Goal: Check status: Check status

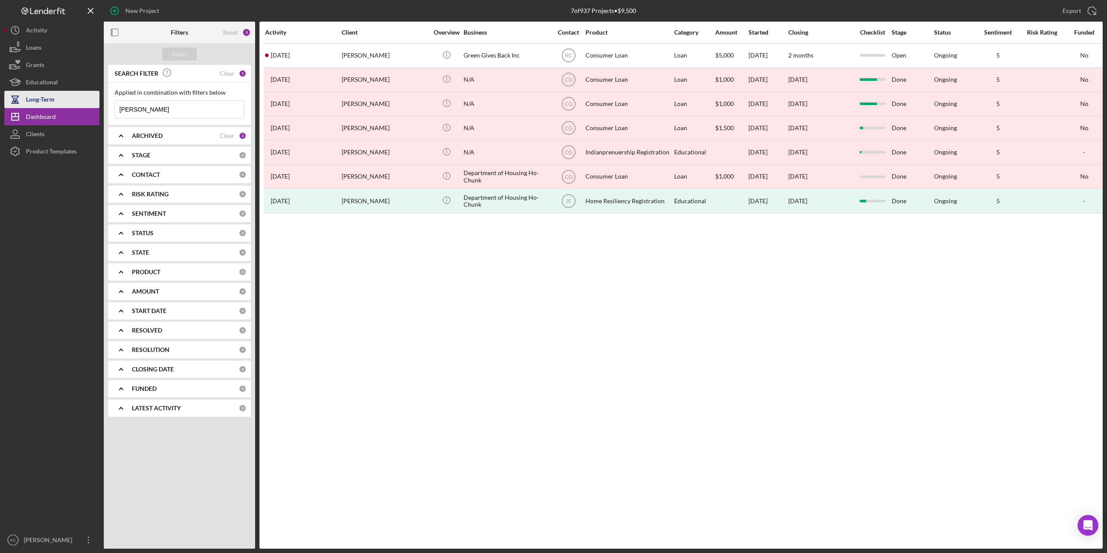
drag, startPoint x: 146, startPoint y: 106, endPoint x: 92, endPoint y: 105, distance: 54.5
click at [92, 105] on div "New Project 7 of 937 Projects • $9,500 [PERSON_NAME] Export Icon/Export Filters…" at bounding box center [553, 274] width 1099 height 549
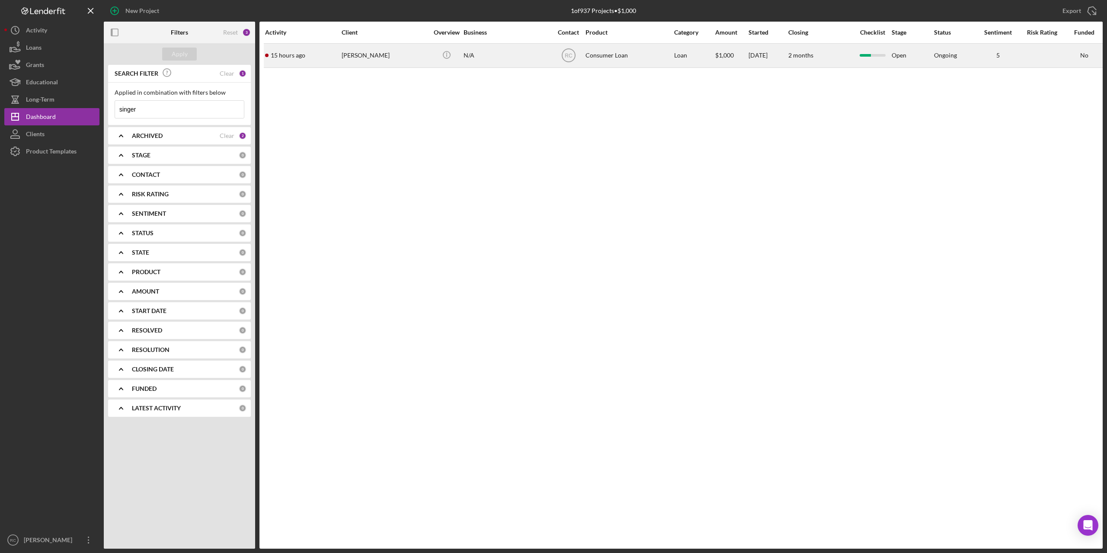
type input "singer"
click at [368, 58] on div "[PERSON_NAME]" at bounding box center [385, 55] width 87 height 23
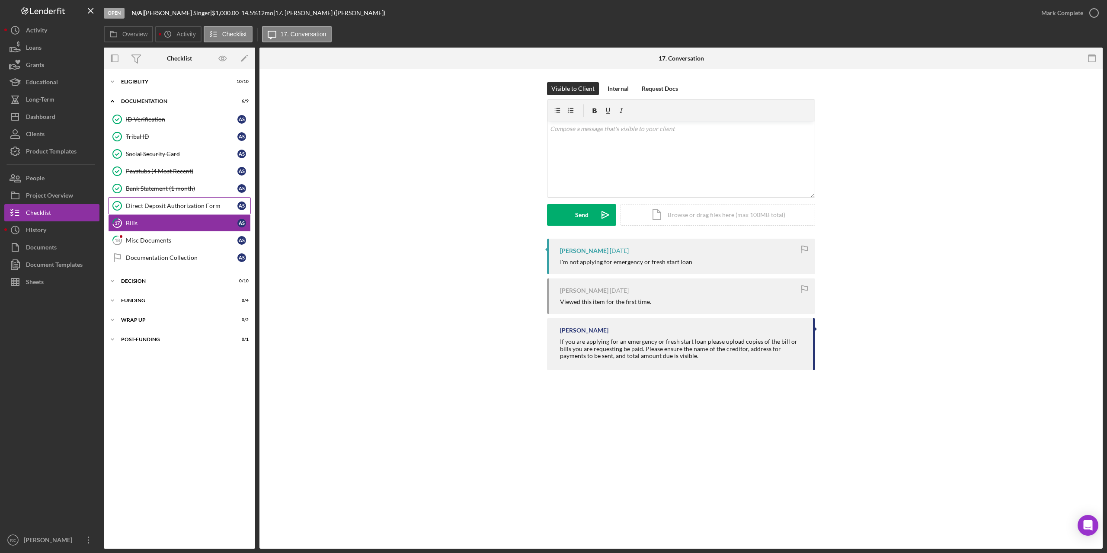
click at [164, 204] on div "Direct Deposit Authorization Form" at bounding box center [182, 205] width 112 height 7
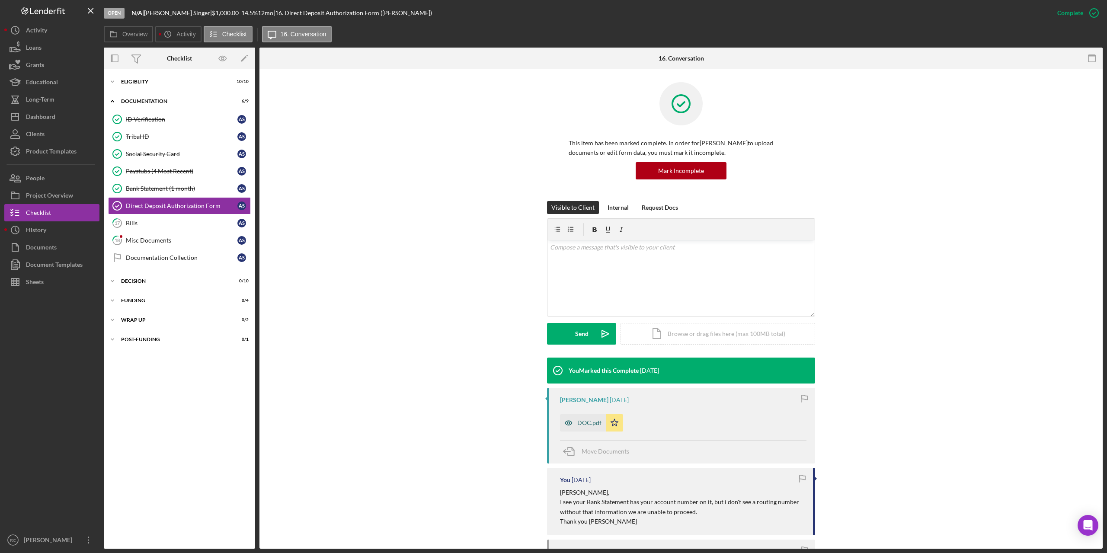
click at [585, 422] on div "DOC.pdf" at bounding box center [590, 423] width 24 height 7
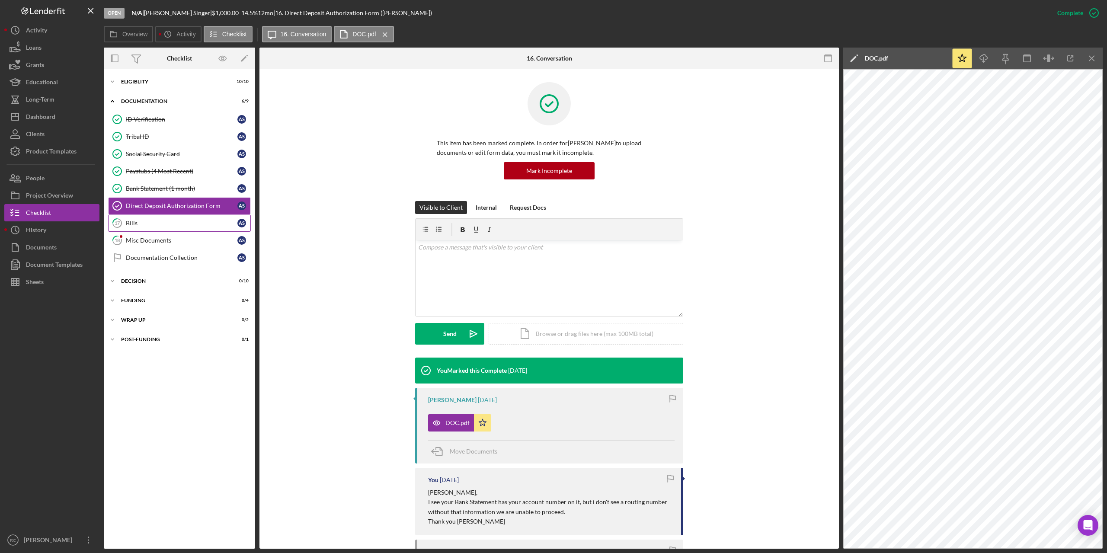
click at [132, 217] on link "17 Bills A S" at bounding box center [179, 223] width 143 height 17
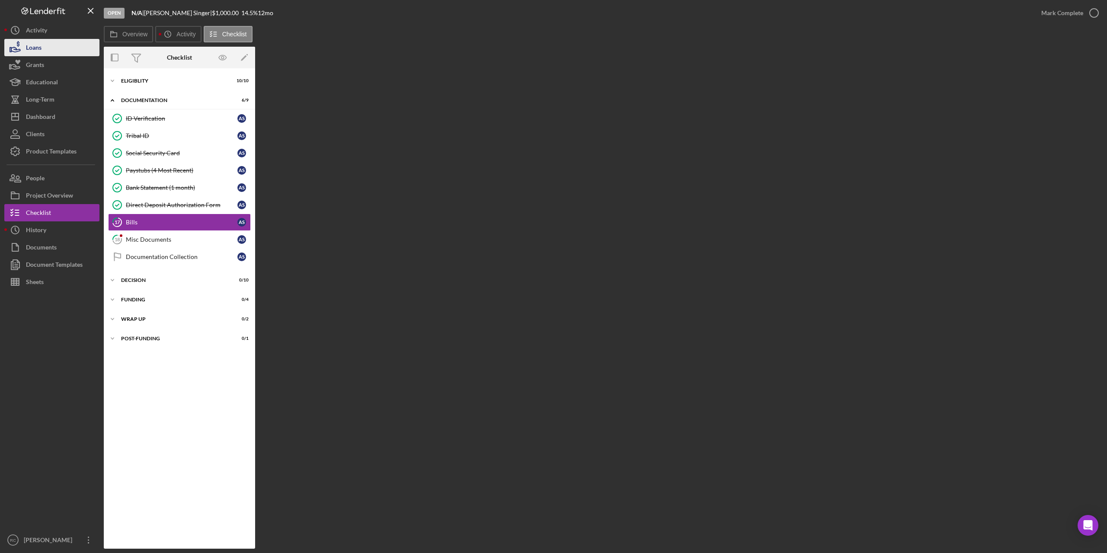
click at [26, 48] on div "Loans" at bounding box center [34, 48] width 16 height 19
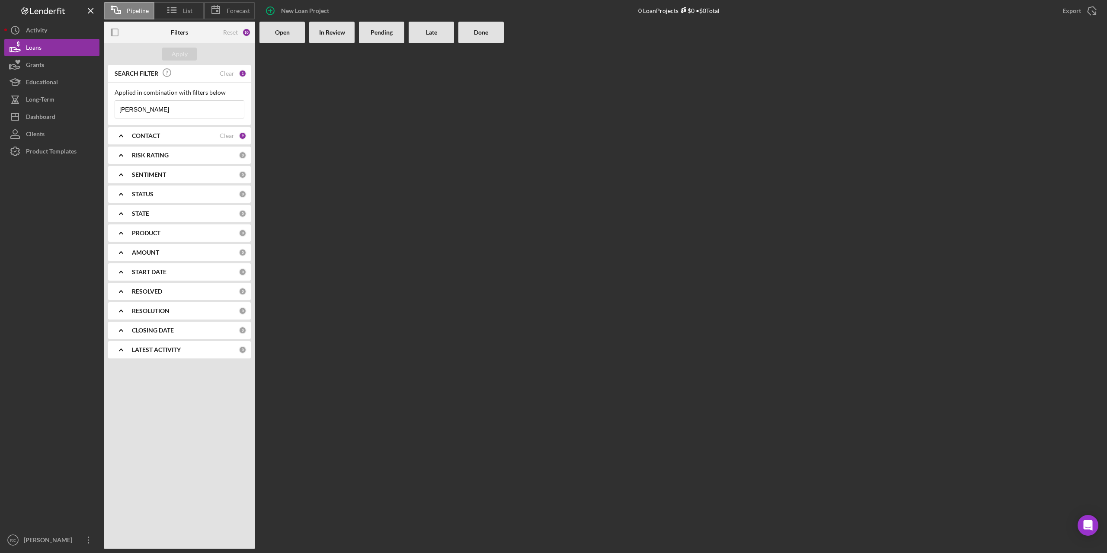
click at [150, 137] on b "CONTACT" at bounding box center [146, 135] width 28 height 7
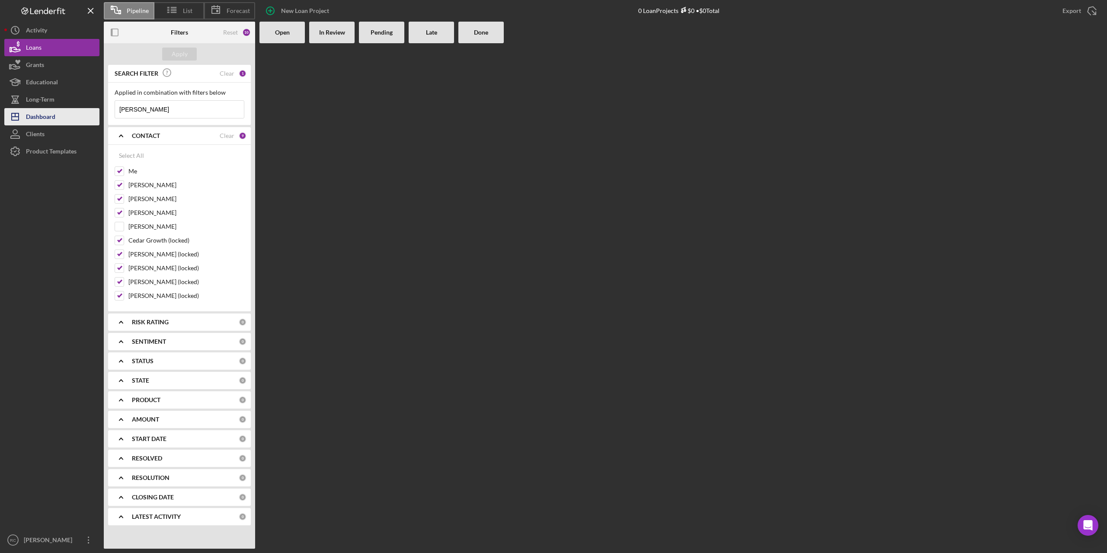
click at [37, 117] on div "Dashboard" at bounding box center [40, 117] width 29 height 19
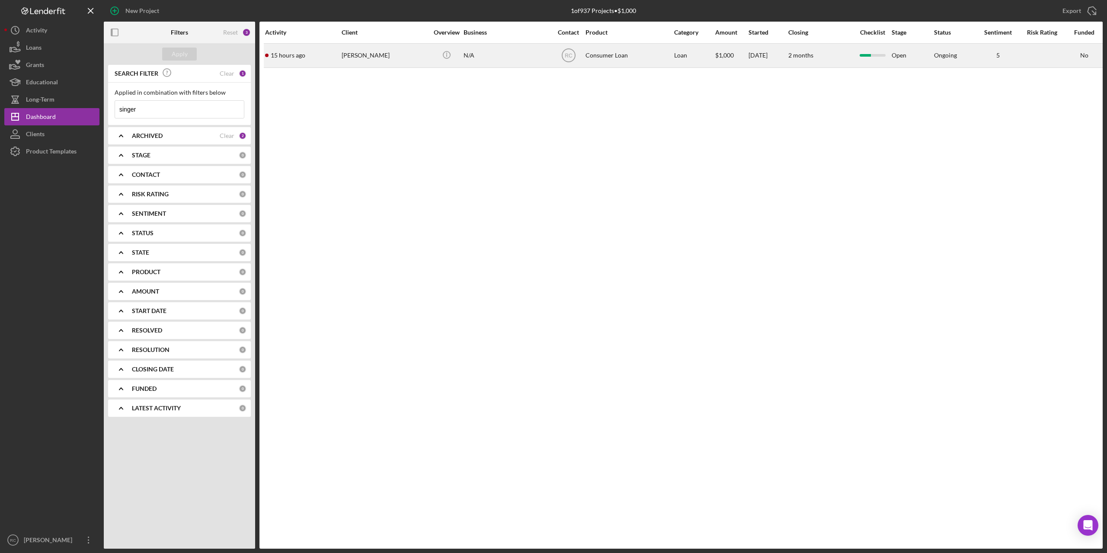
click at [360, 54] on div "[PERSON_NAME]" at bounding box center [385, 55] width 87 height 23
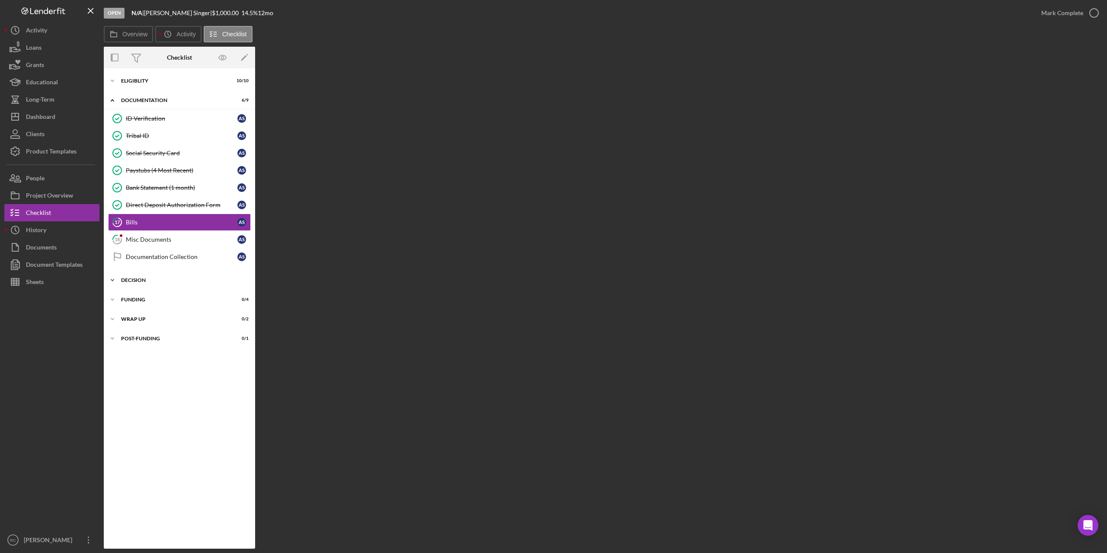
click at [138, 282] on div "Decision" at bounding box center [182, 280] width 123 height 5
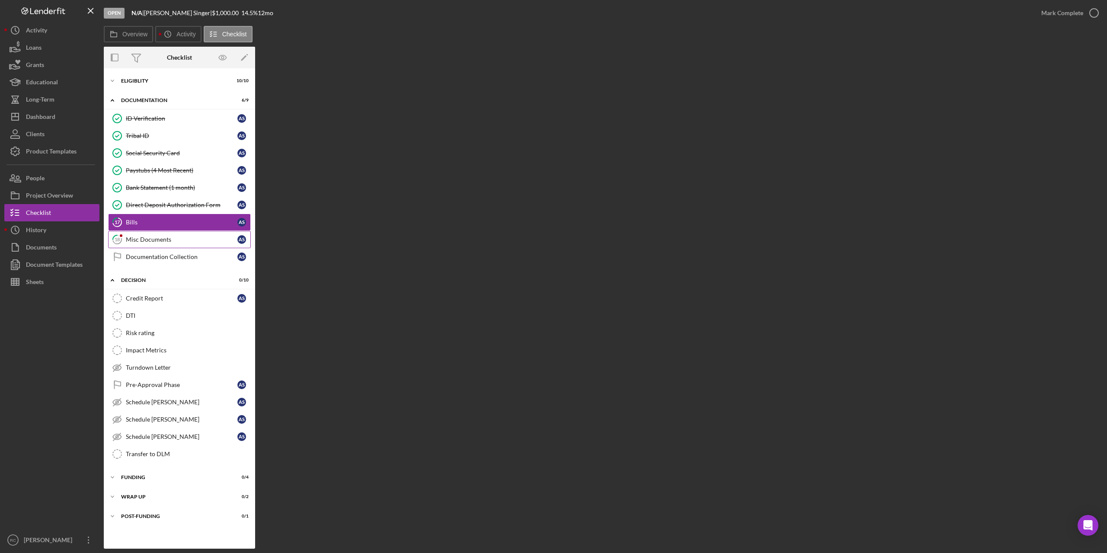
click at [141, 241] on div "Misc Documents" at bounding box center [182, 239] width 112 height 7
